Goal: Communication & Community: Answer question/provide support

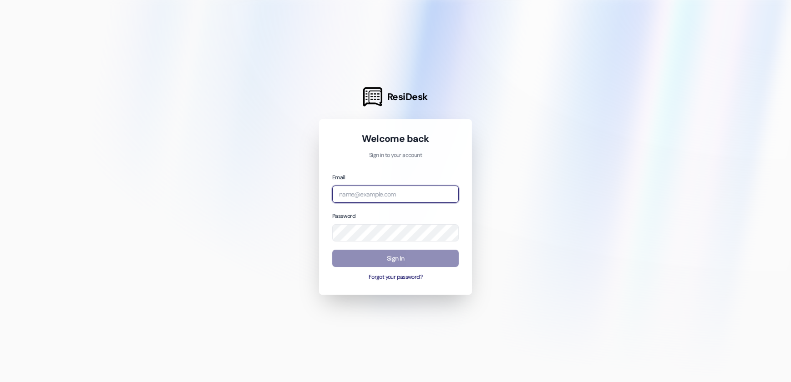
type input "[EMAIL_ADDRESS][DOMAIN_NAME]"
click at [445, 254] on button "Sign In" at bounding box center [395, 259] width 127 height 18
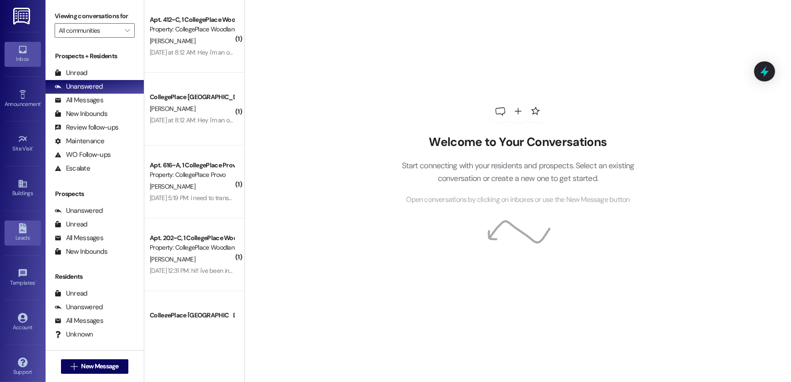
drag, startPoint x: 22, startPoint y: 237, endPoint x: 37, endPoint y: 233, distance: 15.1
click at [22, 237] on div "Leads" at bounding box center [23, 237] width 46 height 9
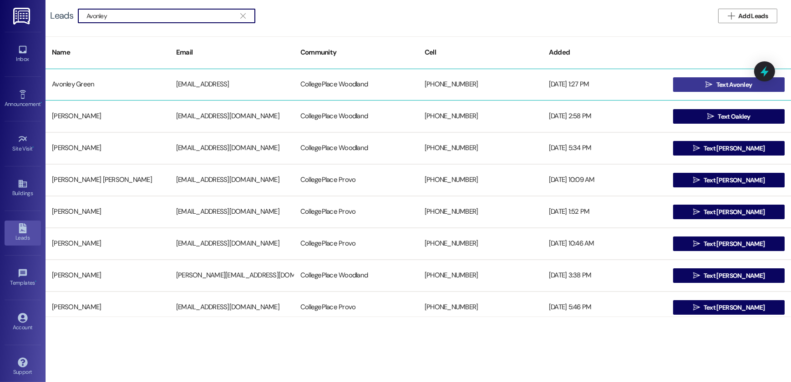
type input "Avonley"
click at [690, 85] on button " Text Avonley" at bounding box center [729, 84] width 112 height 15
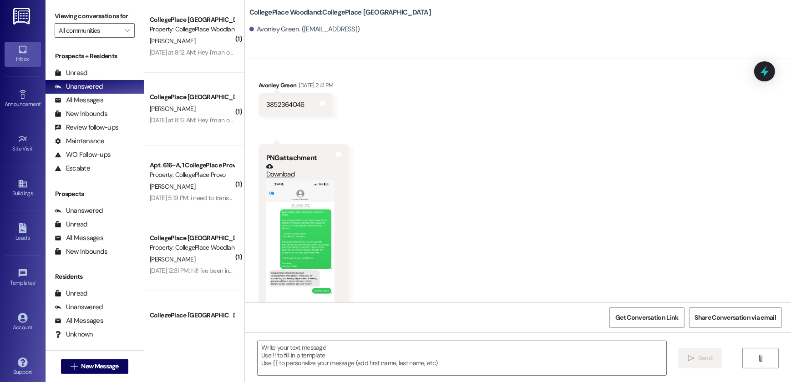
scroll to position [2075, 0]
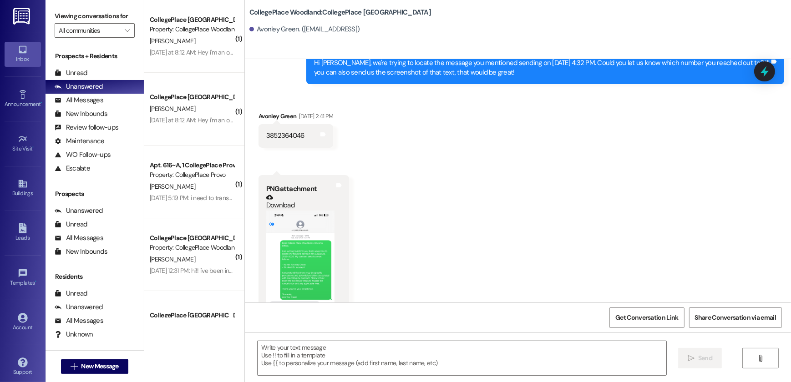
click at [288, 228] on button "Zoom image" at bounding box center [300, 285] width 68 height 148
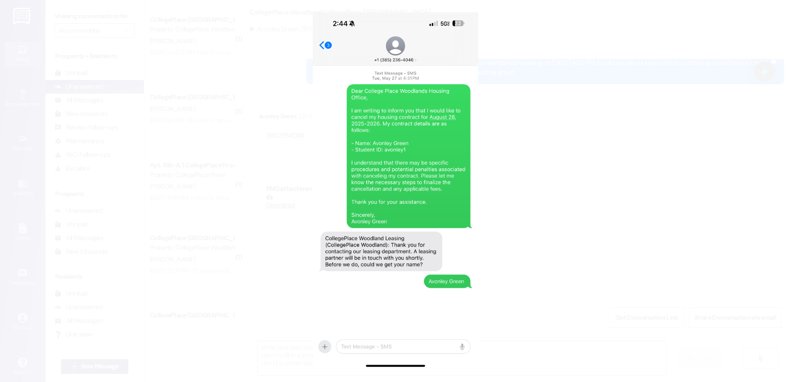
click at [524, 139] on button "Unzoom image" at bounding box center [395, 191] width 791 height 382
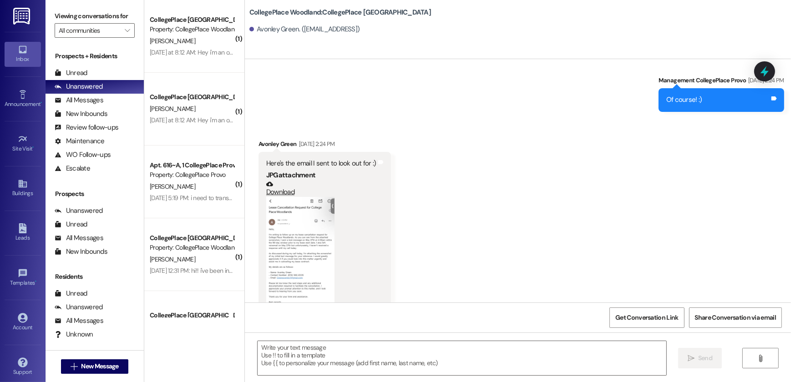
scroll to position [1620, 0]
click at [289, 229] on button "Zoom image" at bounding box center [300, 254] width 68 height 112
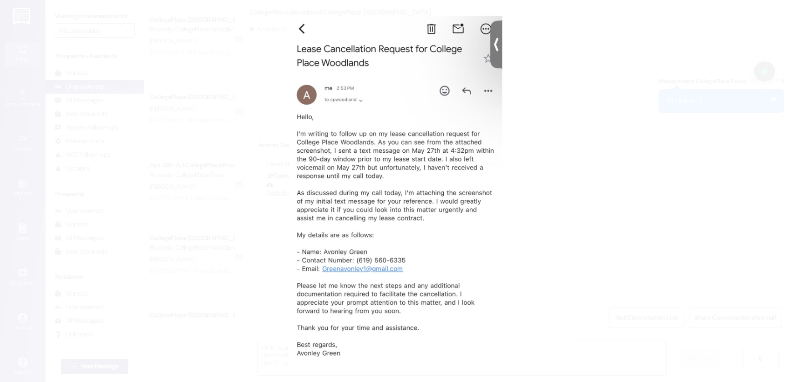
click at [571, 156] on button "Unzoom image" at bounding box center [395, 191] width 791 height 382
